Goal: Feedback & Contribution: Leave review/rating

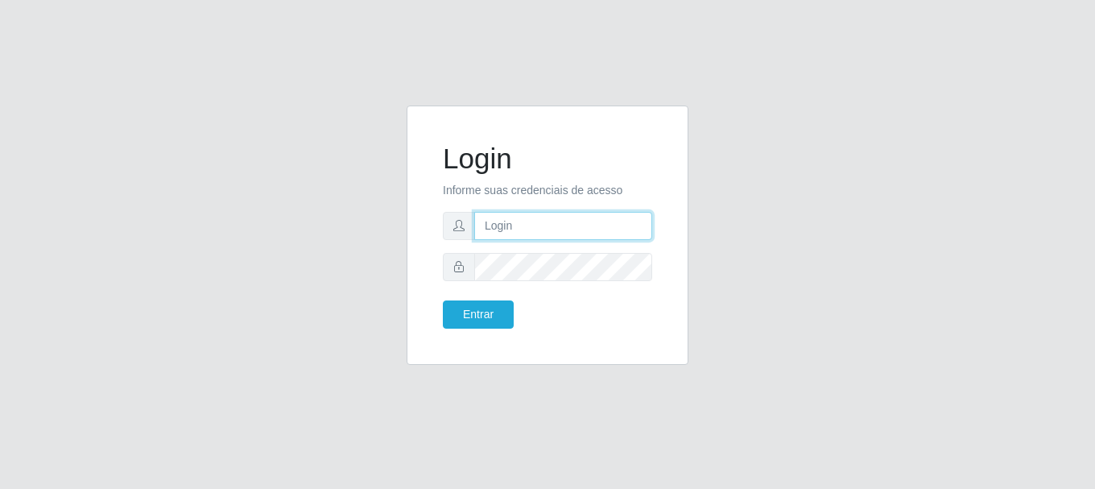
click at [632, 225] on input "text" at bounding box center [563, 226] width 178 height 28
type input "[EMAIL_ADDRESS][DOMAIN_NAME]"
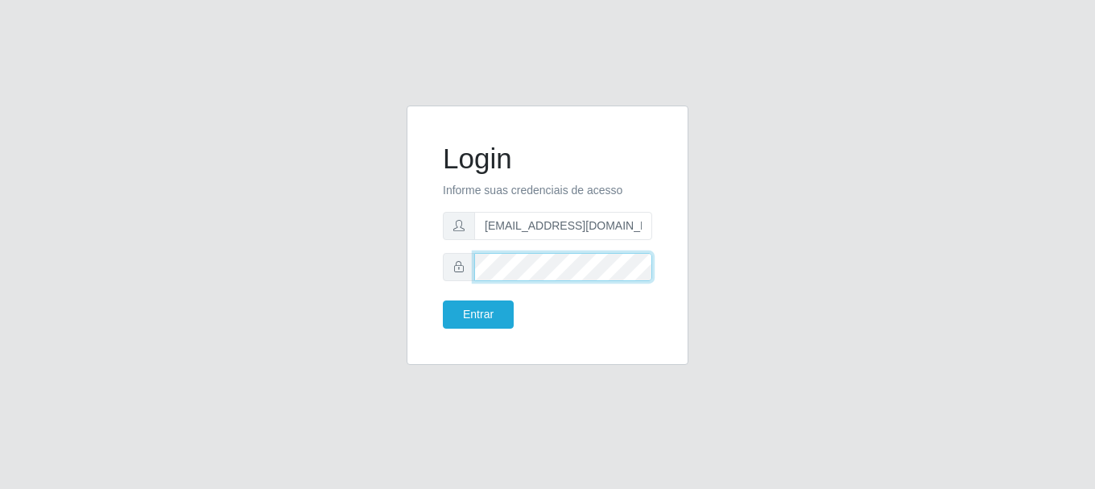
click at [443, 300] on button "Entrar" at bounding box center [478, 314] width 71 height 28
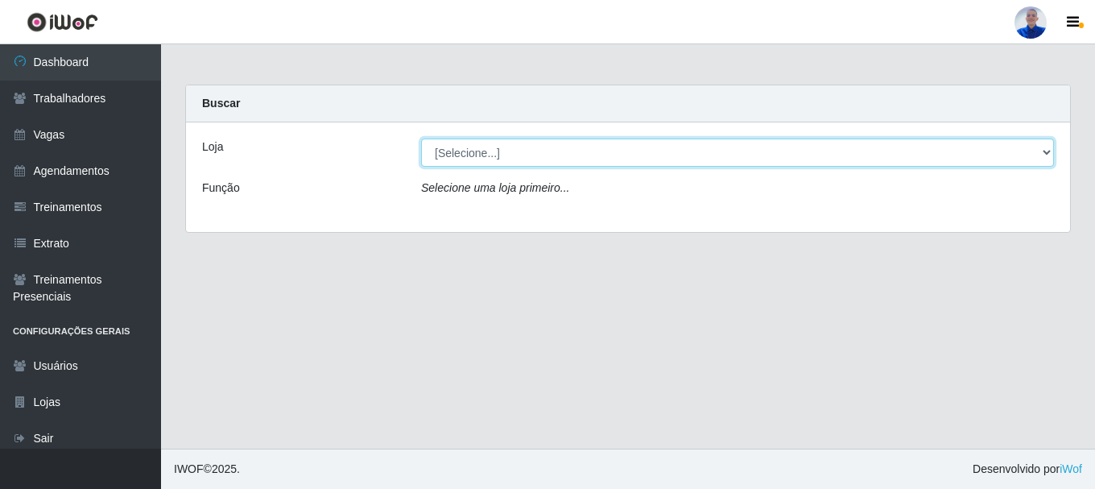
click at [760, 158] on select "[Selecione...] Supermercado [GEOGRAPHIC_DATA]" at bounding box center [737, 152] width 633 height 28
select select "165"
click at [421, 138] on select "[Selecione...] Supermercado [GEOGRAPHIC_DATA]" at bounding box center [737, 152] width 633 height 28
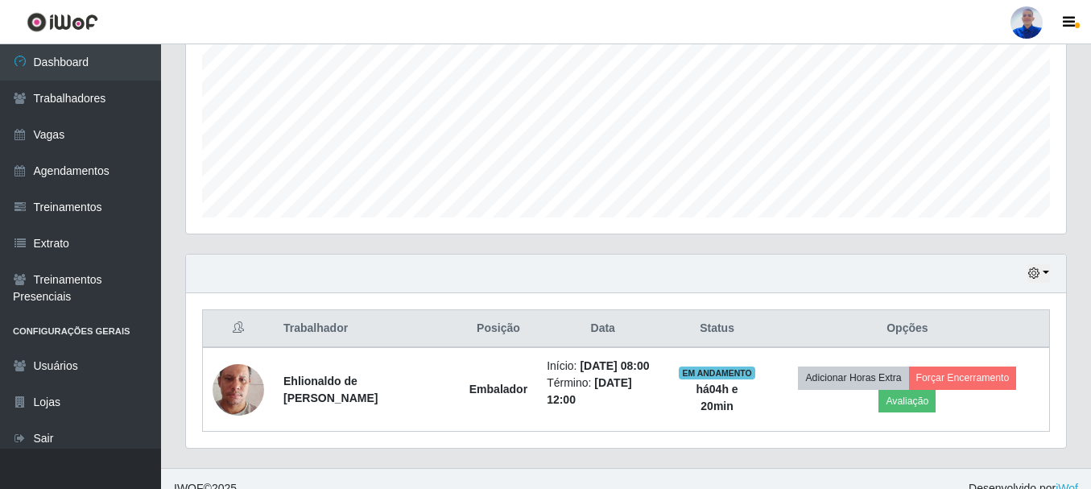
scroll to position [378, 0]
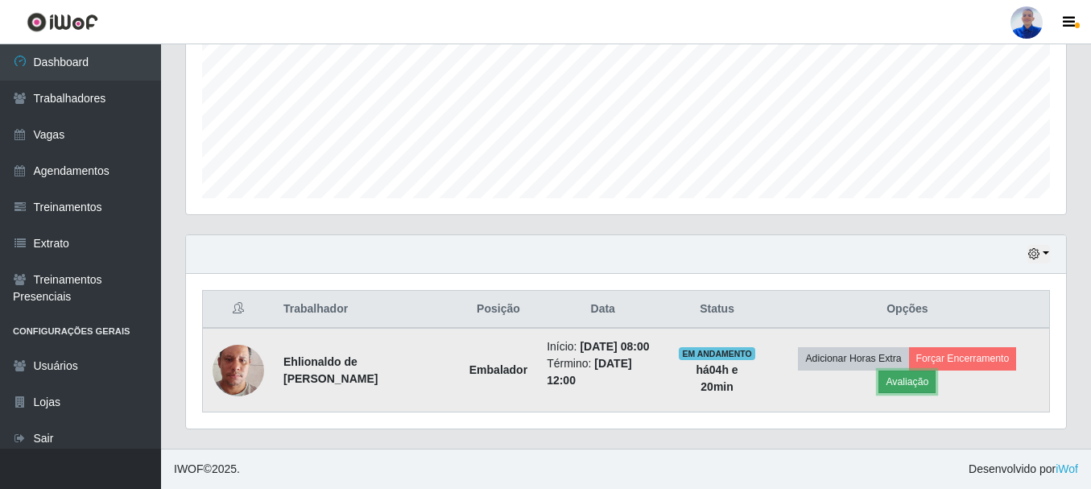
click at [923, 384] on button "Avaliação" at bounding box center [906, 381] width 57 height 23
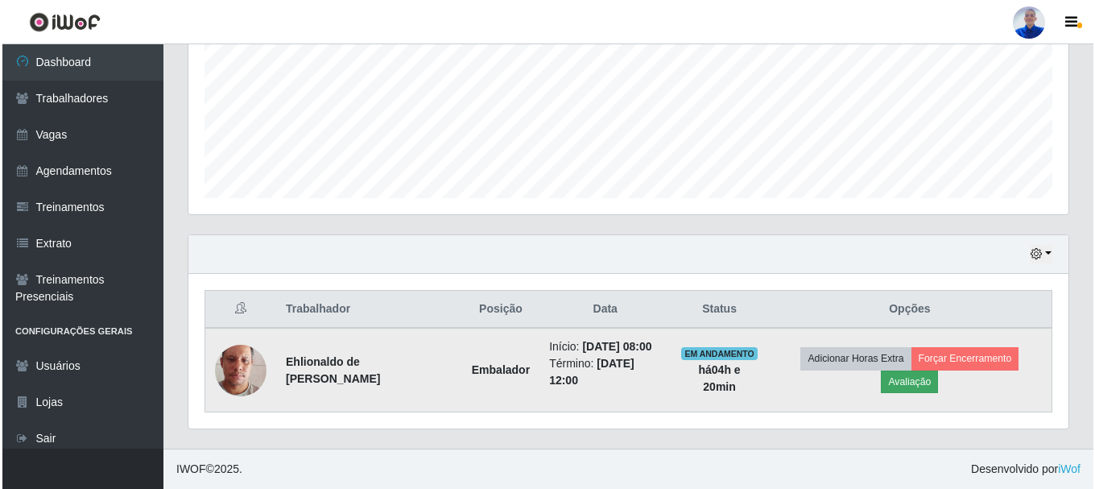
scroll to position [334, 872]
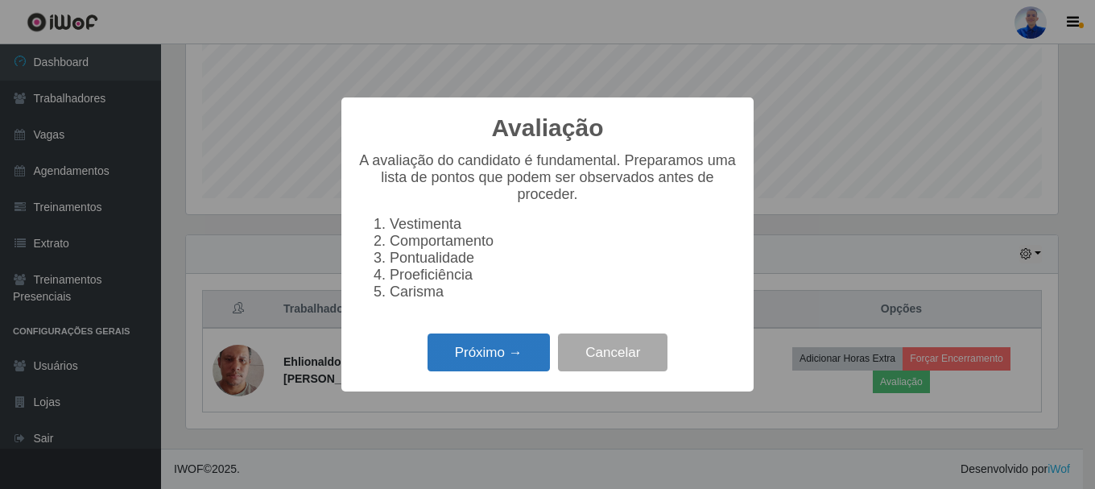
click at [531, 358] on button "Próximo →" at bounding box center [488, 352] width 122 height 38
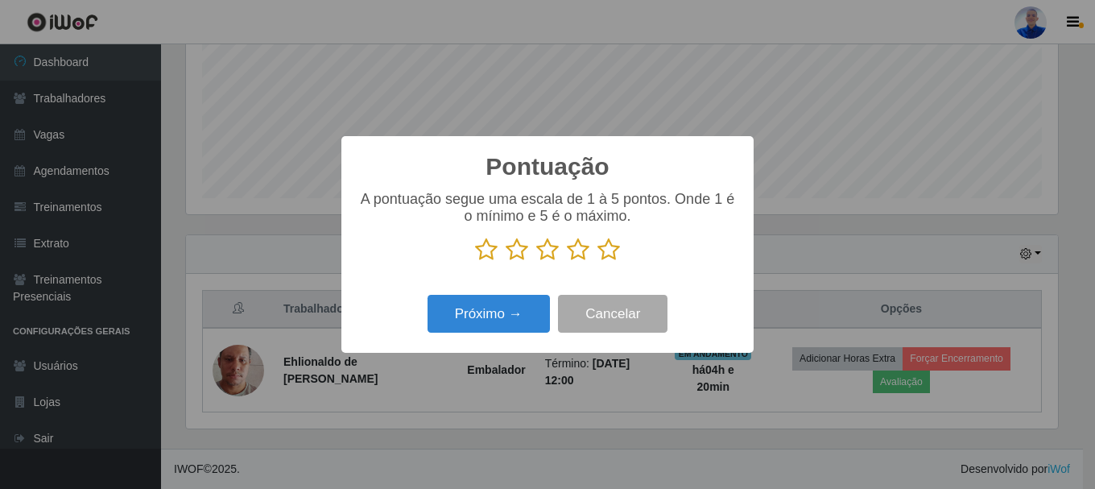
click at [611, 260] on icon at bounding box center [608, 249] width 23 height 24
click at [597, 262] on input "radio" at bounding box center [597, 262] width 0 height 0
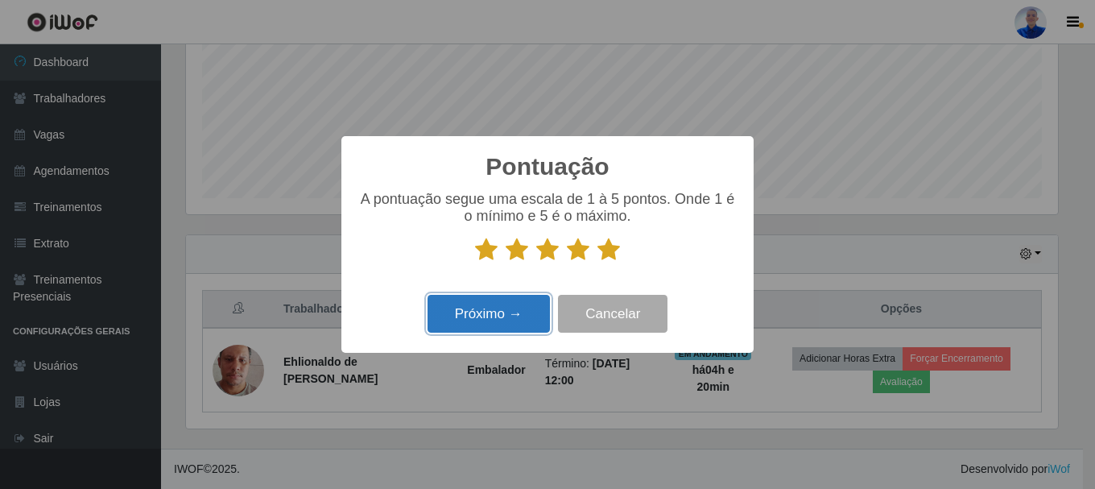
click at [517, 302] on button "Próximo →" at bounding box center [488, 314] width 122 height 38
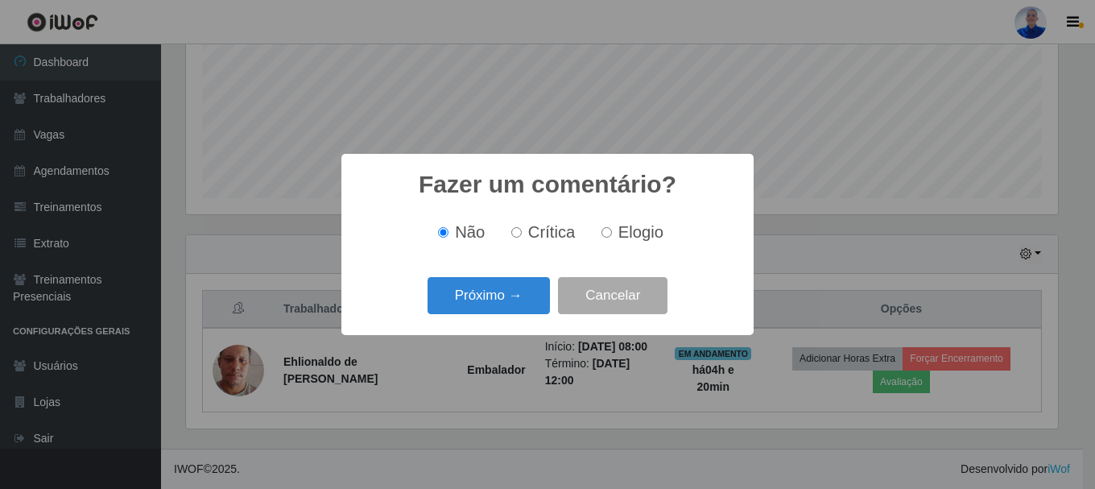
click at [517, 303] on button "Próximo →" at bounding box center [488, 296] width 122 height 38
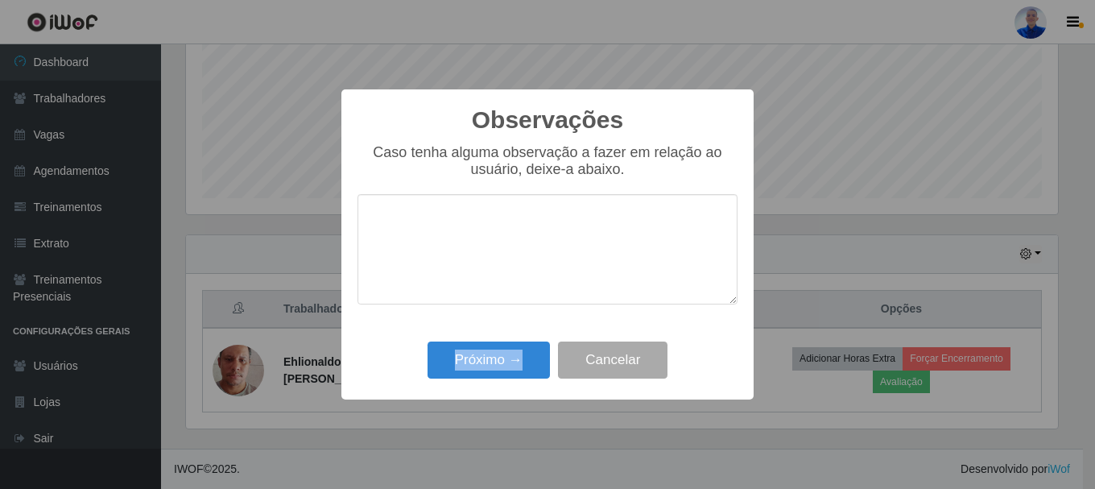
drag, startPoint x: 518, startPoint y: 371, endPoint x: 518, endPoint y: 386, distance: 15.3
click at [518, 386] on div "Observações × Caso tenha alguma observação a fazer em relação ao usuário, deixe…" at bounding box center [547, 244] width 412 height 310
click at [518, 382] on div "Próximo → Cancelar" at bounding box center [547, 360] width 380 height 46
click at [517, 361] on button "Próximo →" at bounding box center [488, 360] width 122 height 38
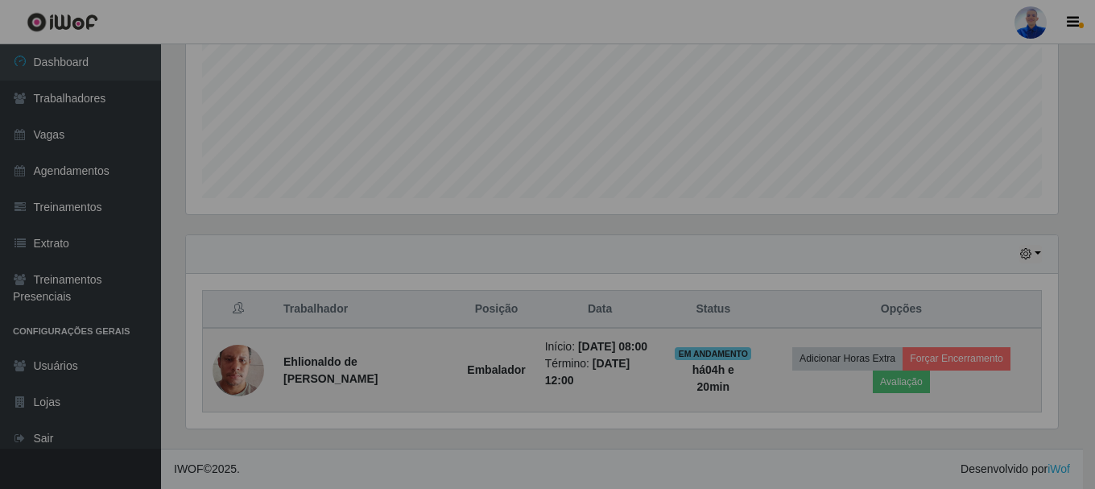
scroll to position [334, 880]
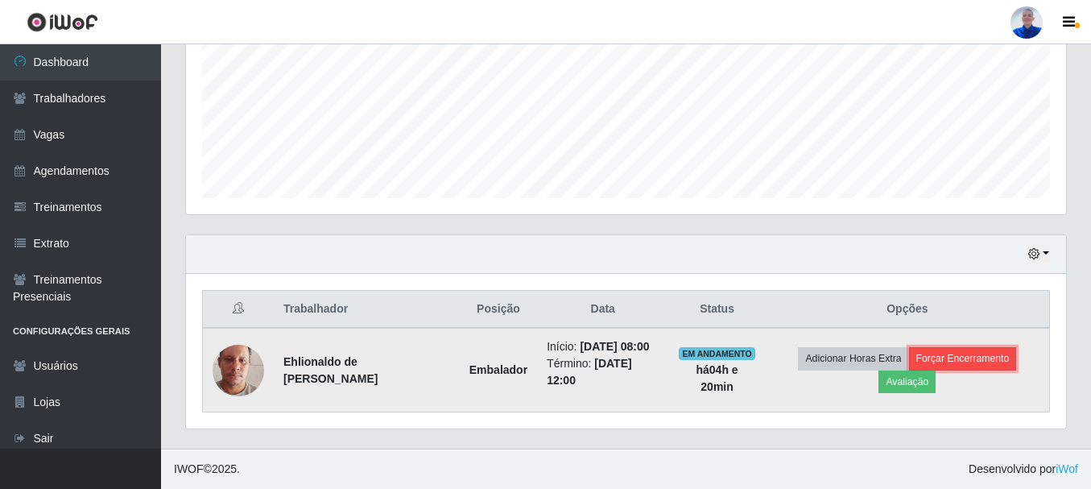
click at [989, 357] on button "Forçar Encerramento" at bounding box center [963, 358] width 108 height 23
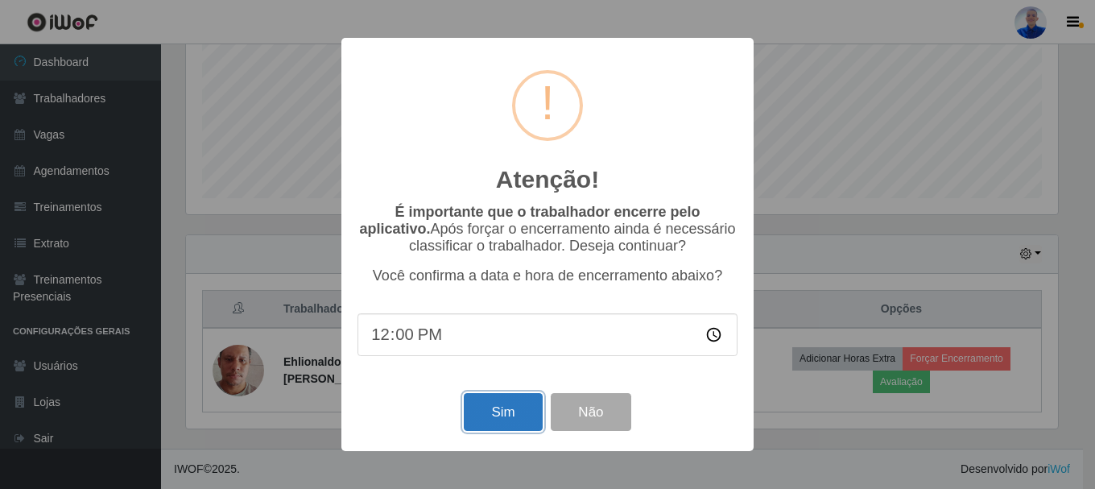
click at [514, 408] on button "Sim" at bounding box center [503, 412] width 78 height 38
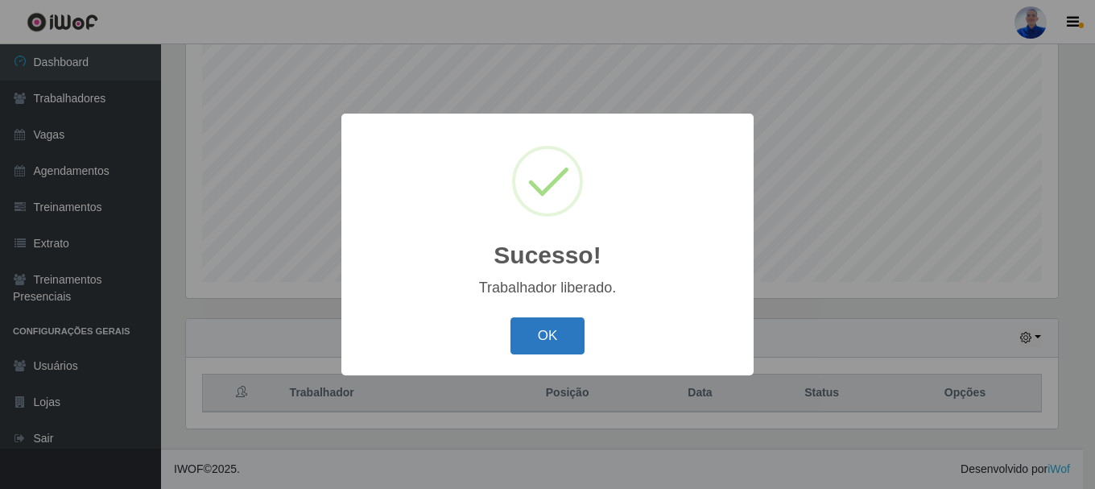
click at [564, 341] on button "OK" at bounding box center [547, 336] width 75 height 38
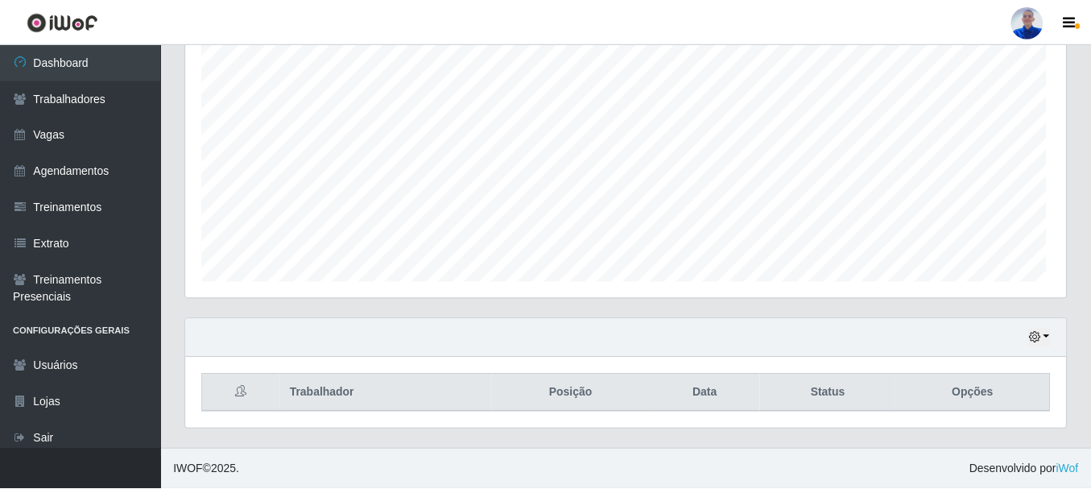
scroll to position [334, 880]
click at [1035, 27] on div at bounding box center [1026, 22] width 32 height 32
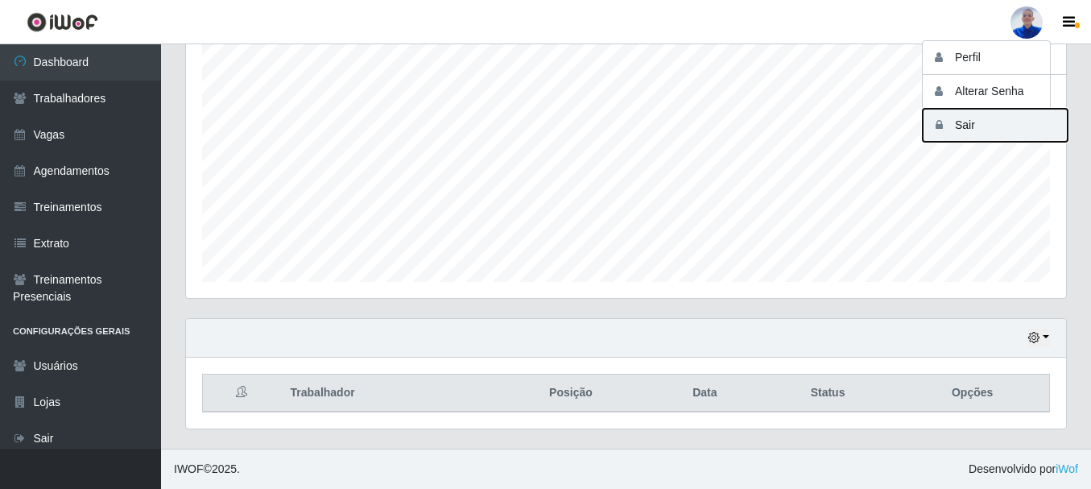
click at [1002, 125] on button "Sair" at bounding box center [995, 125] width 145 height 33
